Goal: Task Accomplishment & Management: Manage account settings

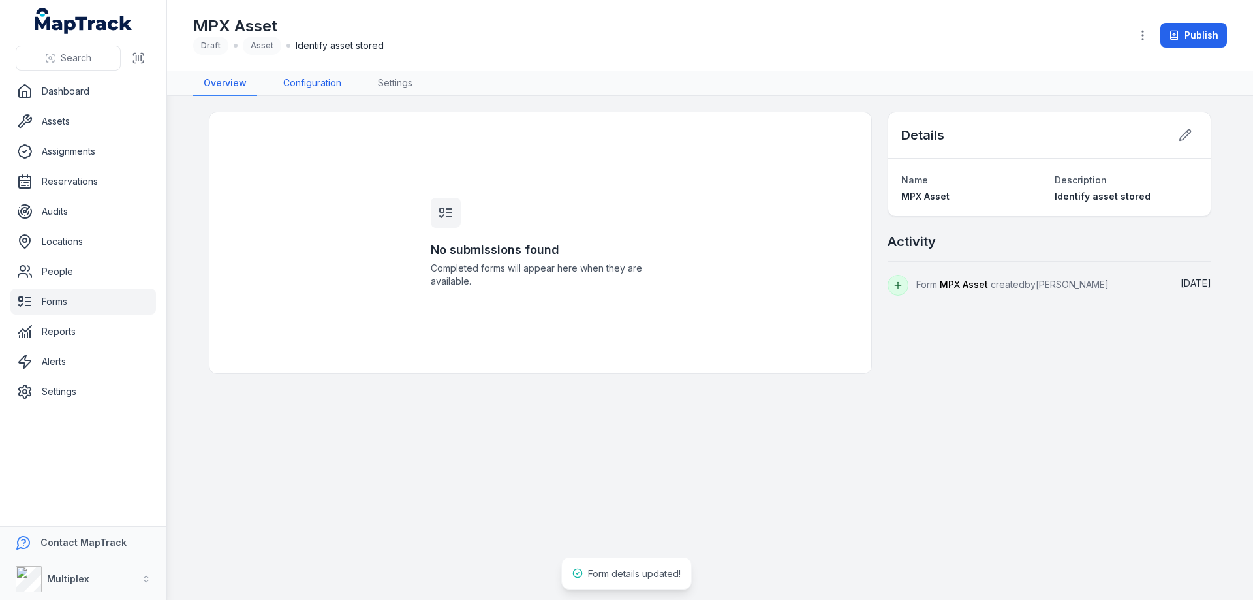
click at [305, 78] on link "Configuration" at bounding box center [312, 83] width 79 height 25
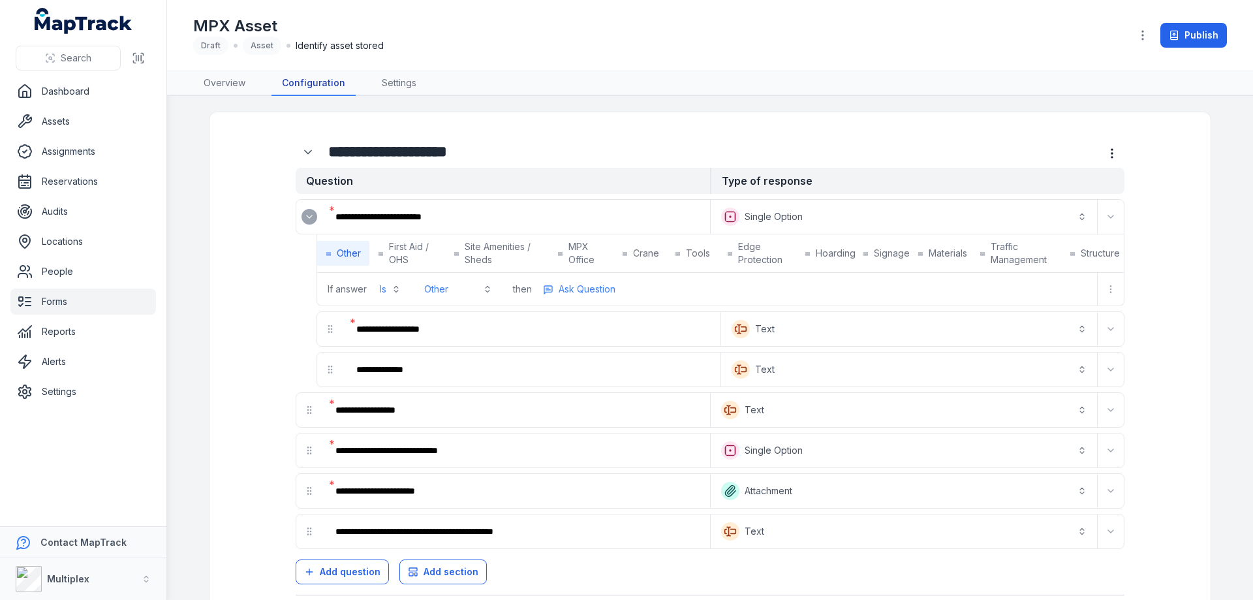
scroll to position [60, 0]
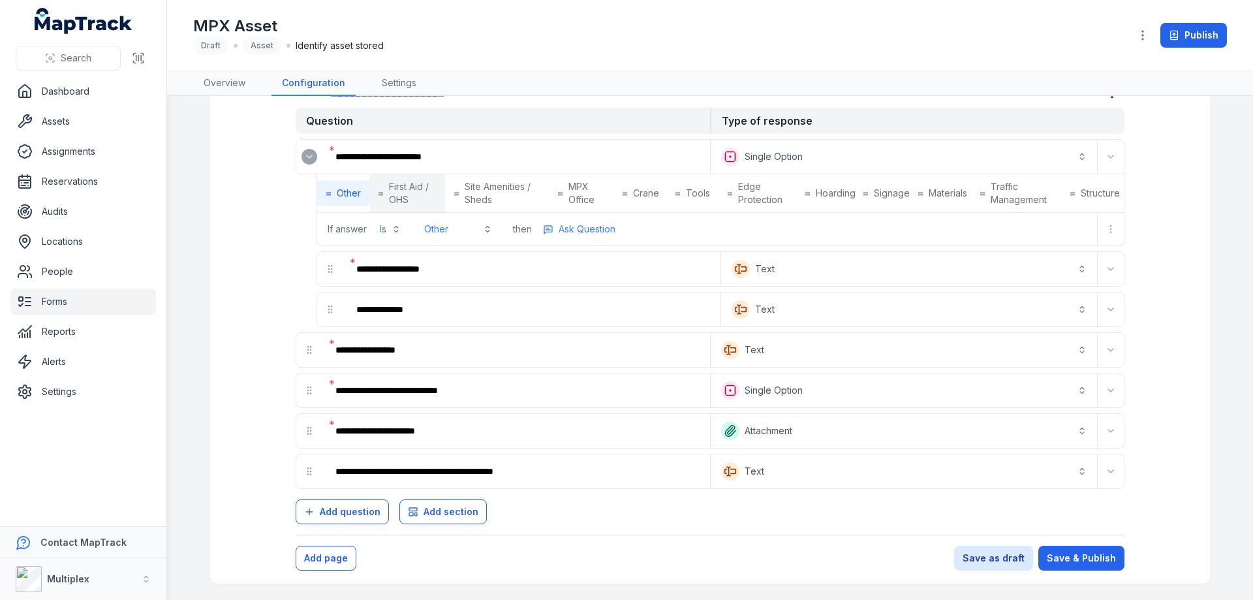
click at [412, 202] on span "First Aid / OHS" at bounding box center [413, 193] width 48 height 26
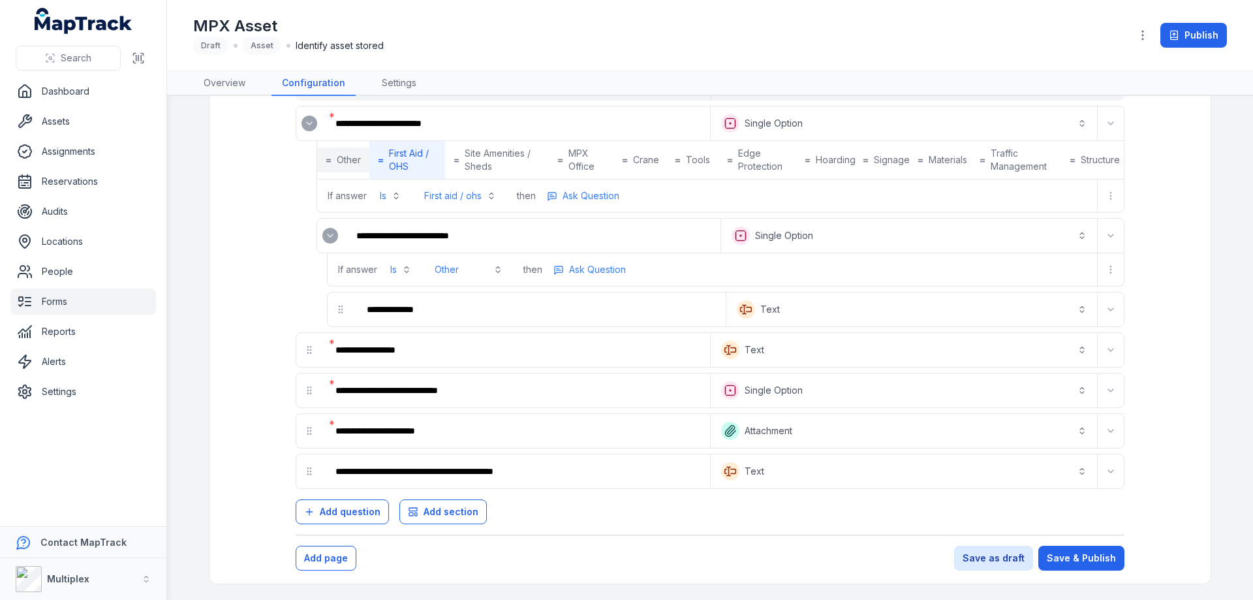
click at [348, 155] on span "Other" at bounding box center [349, 159] width 24 height 13
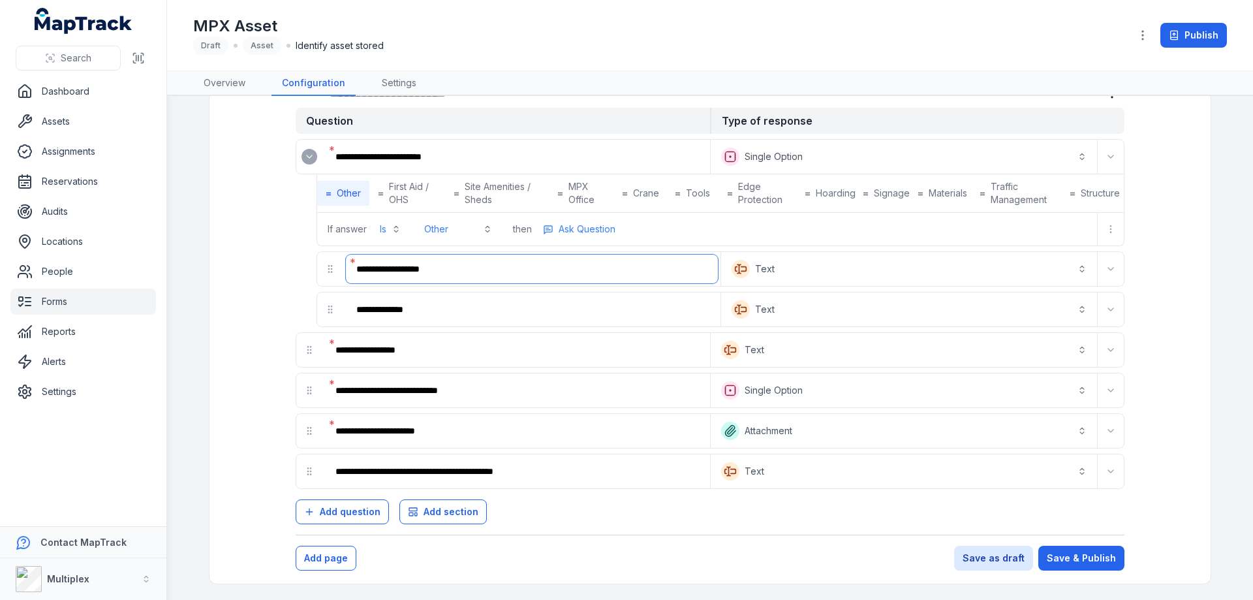
click at [426, 281] on input "**********" at bounding box center [532, 268] width 372 height 29
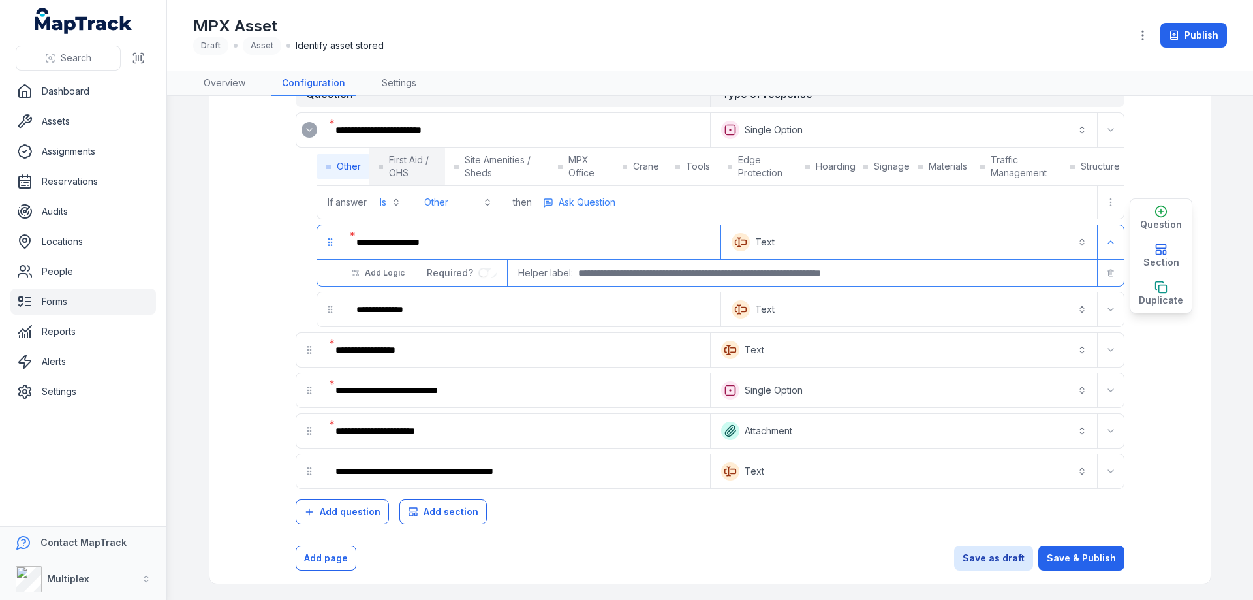
click at [389, 168] on span "First Aid / OHS" at bounding box center [413, 166] width 48 height 26
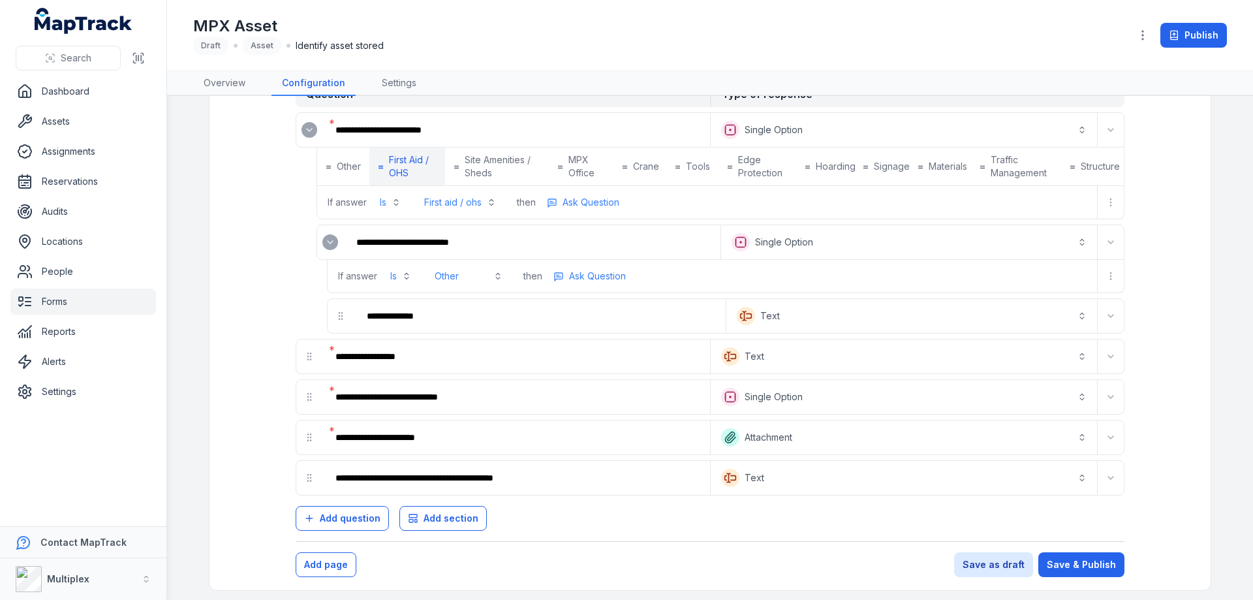
scroll to position [93, 0]
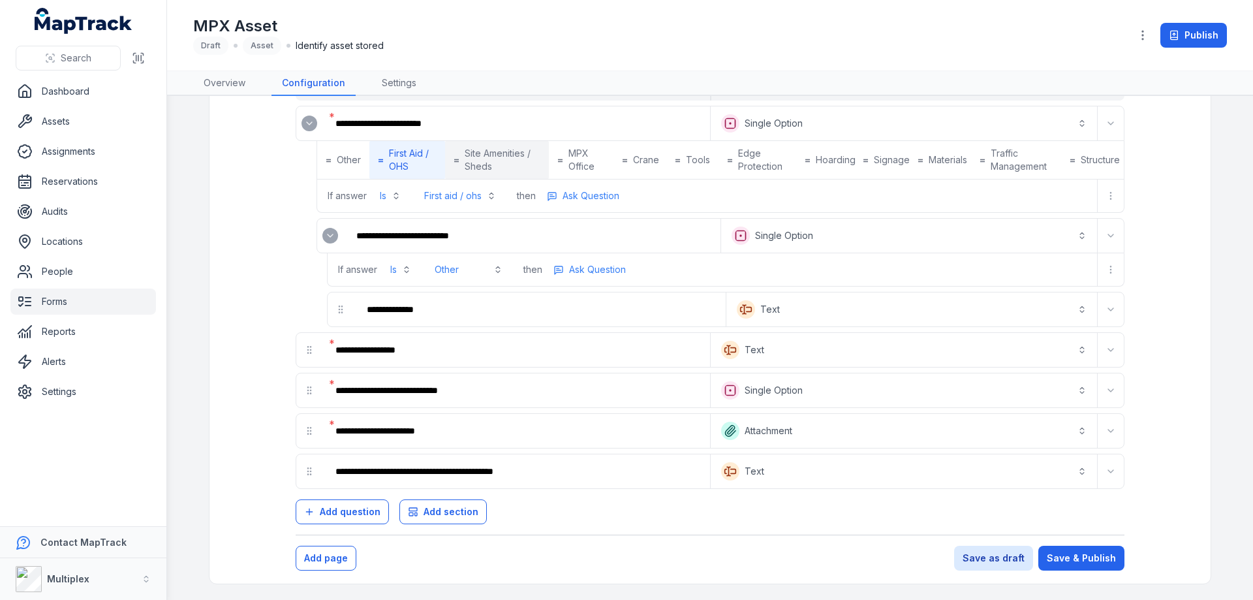
click at [510, 147] on span "Site Amenities / Sheds" at bounding box center [502, 160] width 75 height 26
click at [569, 143] on button "= MPX Office" at bounding box center [581, 160] width 65 height 38
click at [259, 181] on div "**********" at bounding box center [710, 288] width 954 height 513
click at [108, 313] on link "Forms" at bounding box center [82, 301] width 145 height 26
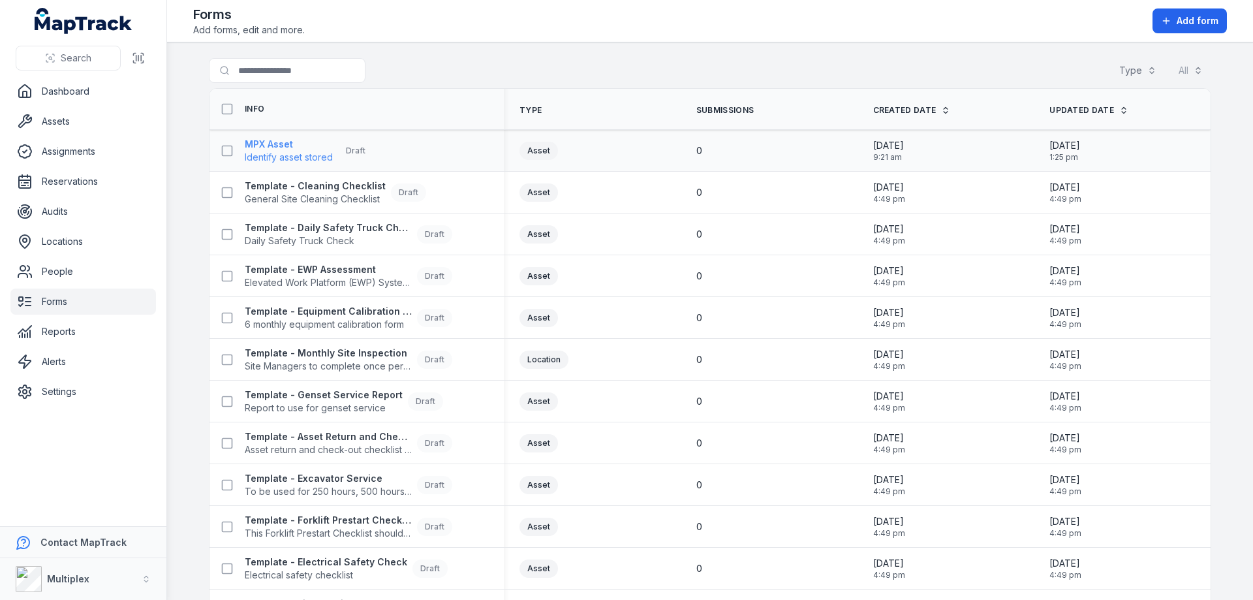
click at [275, 145] on strong "MPX Asset" at bounding box center [289, 144] width 88 height 13
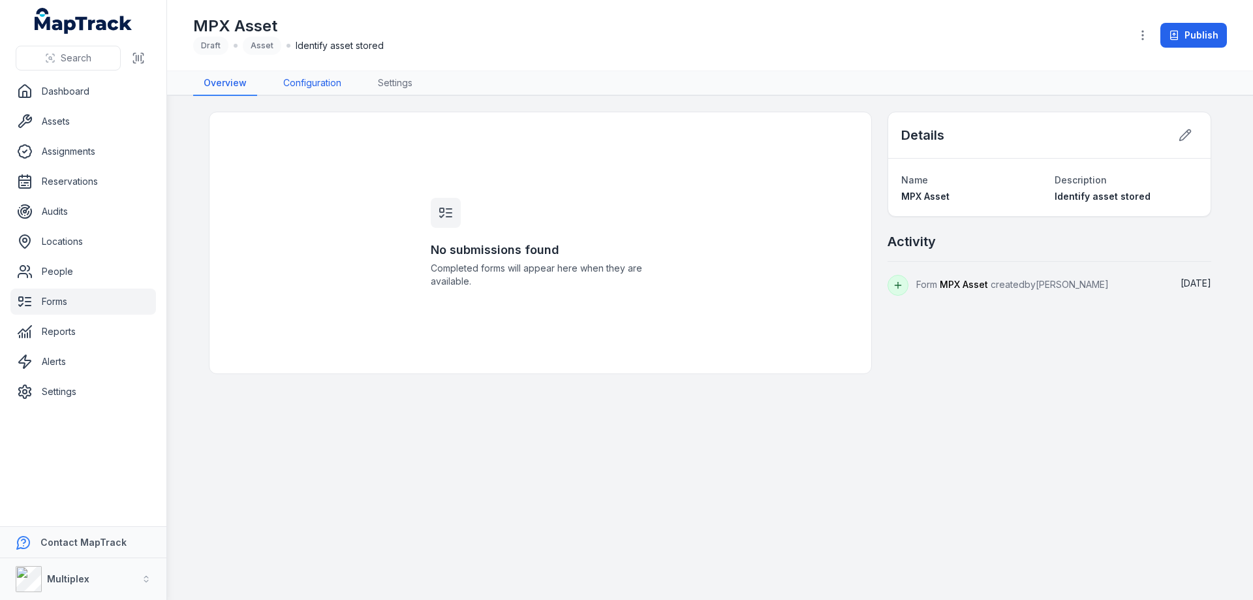
click at [311, 84] on link "Configuration" at bounding box center [312, 83] width 79 height 25
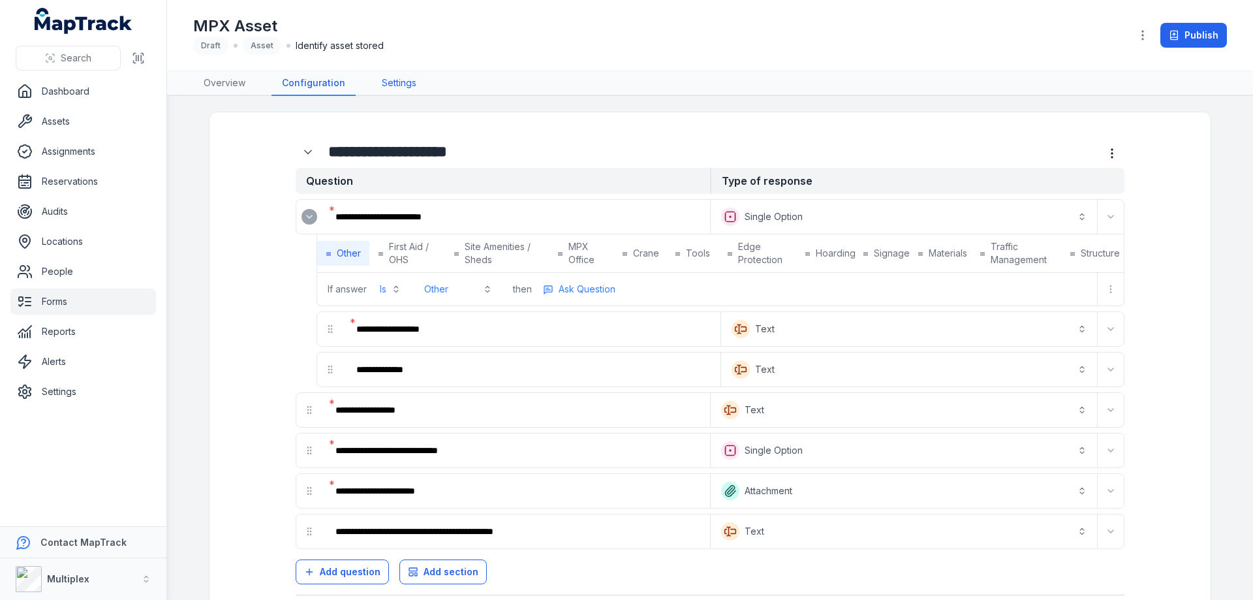
click at [410, 78] on link "Settings" at bounding box center [398, 83] width 55 height 25
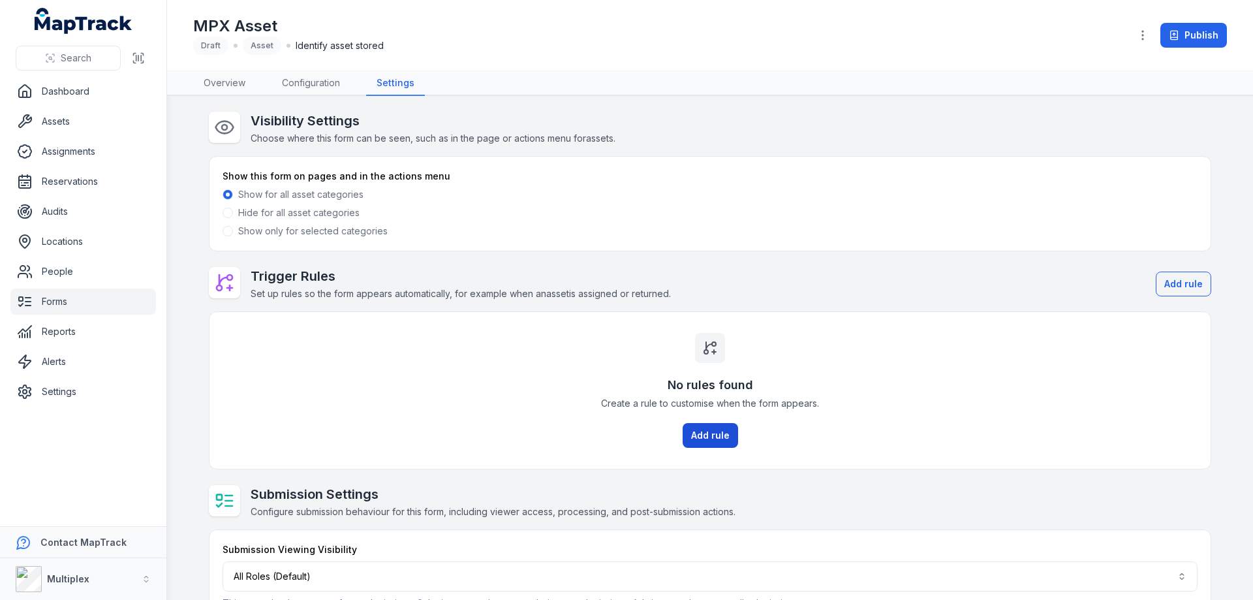
click at [687, 434] on button "Add rule" at bounding box center [709, 435] width 55 height 25
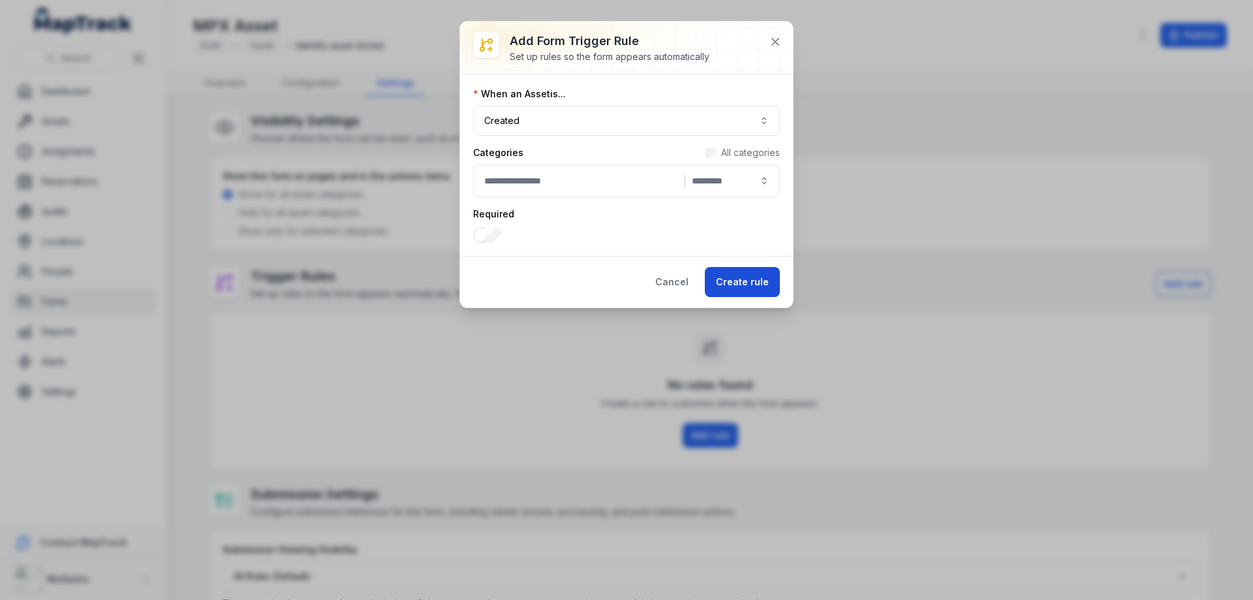
click at [754, 279] on button "Create rule" at bounding box center [742, 282] width 75 height 30
